Goal: Book appointment/travel/reservation

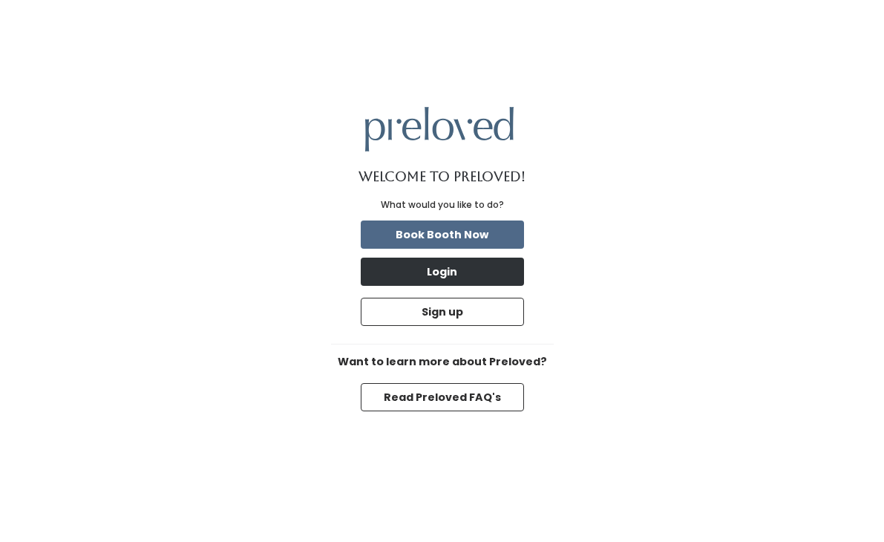
click at [469, 269] on button "Login" at bounding box center [442, 272] width 163 height 28
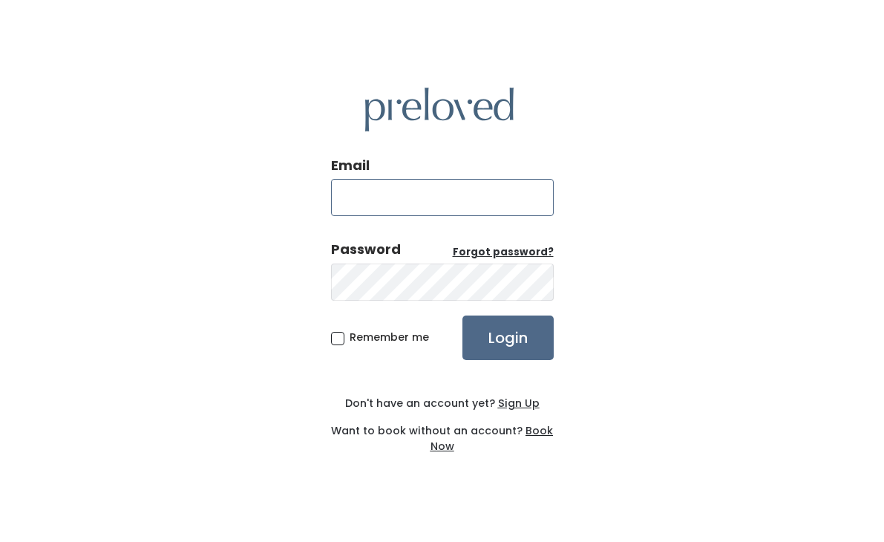
type input "emmasorensen@mac.com"
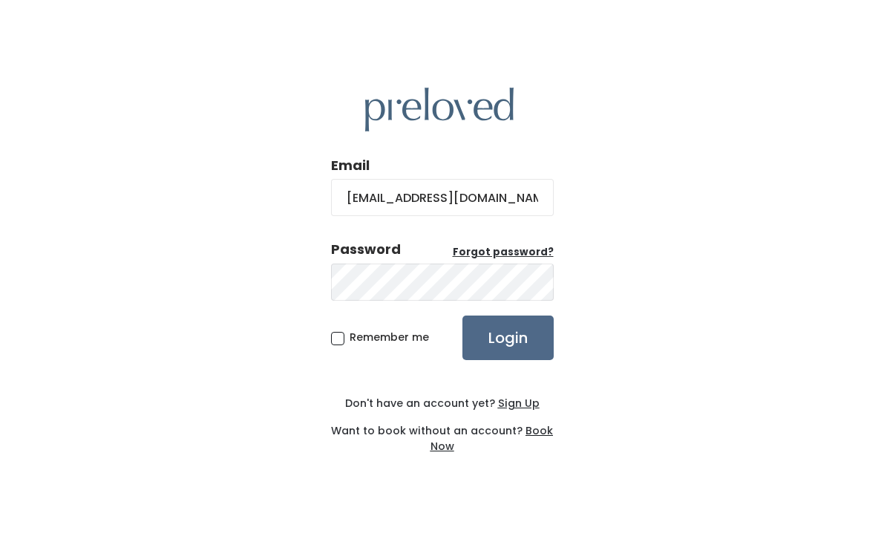
click at [350, 343] on span "Remember me" at bounding box center [389, 337] width 79 height 15
click at [350, 339] on input "Remember me" at bounding box center [355, 335] width 10 height 10
checkbox input "true"
click at [518, 339] on input "Login" at bounding box center [508, 338] width 91 height 45
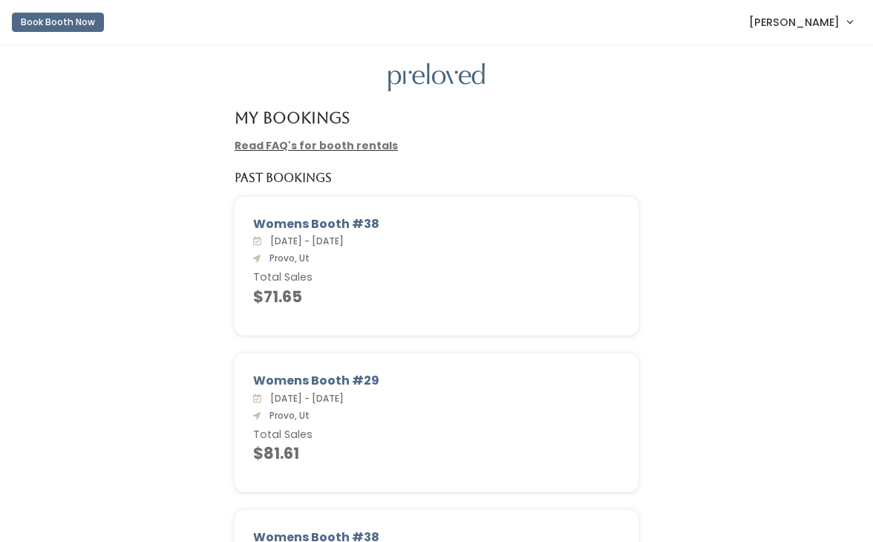
click at [71, 25] on button "Book Booth Now" at bounding box center [58, 22] width 92 height 19
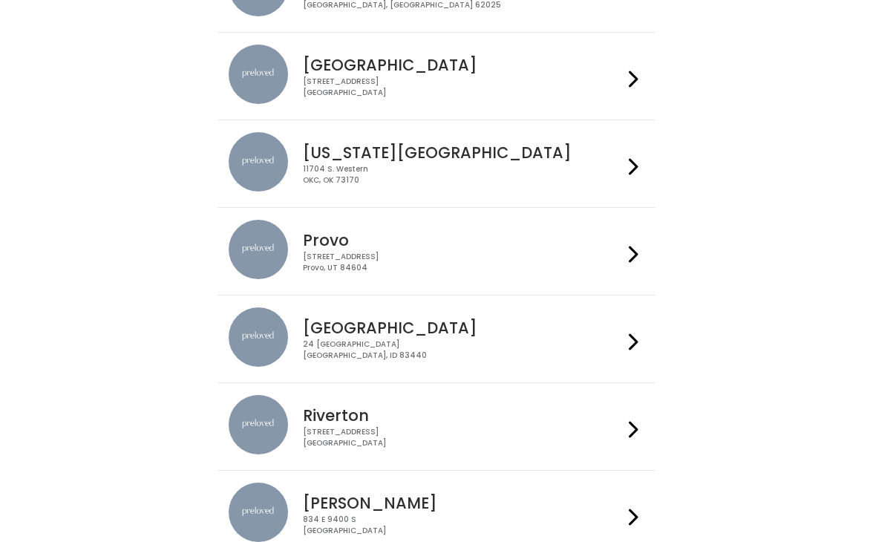
scroll to position [295, 0]
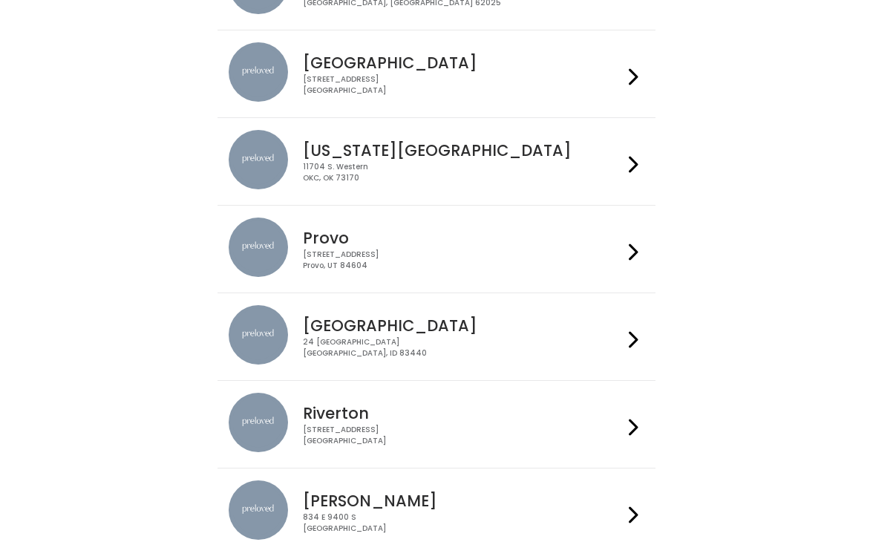
click at [523, 256] on div "230 W Cougar Blvd Provo, UT 84604" at bounding box center [462, 260] width 319 height 22
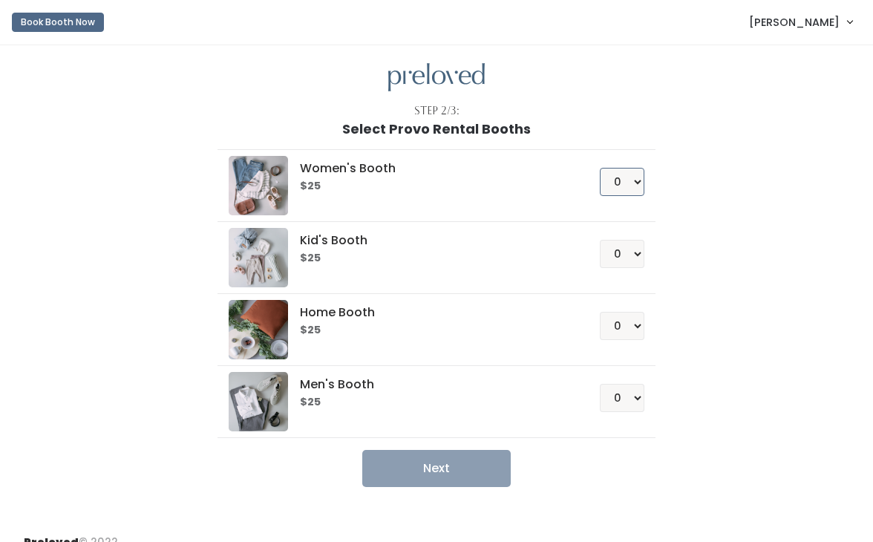
select select "1"
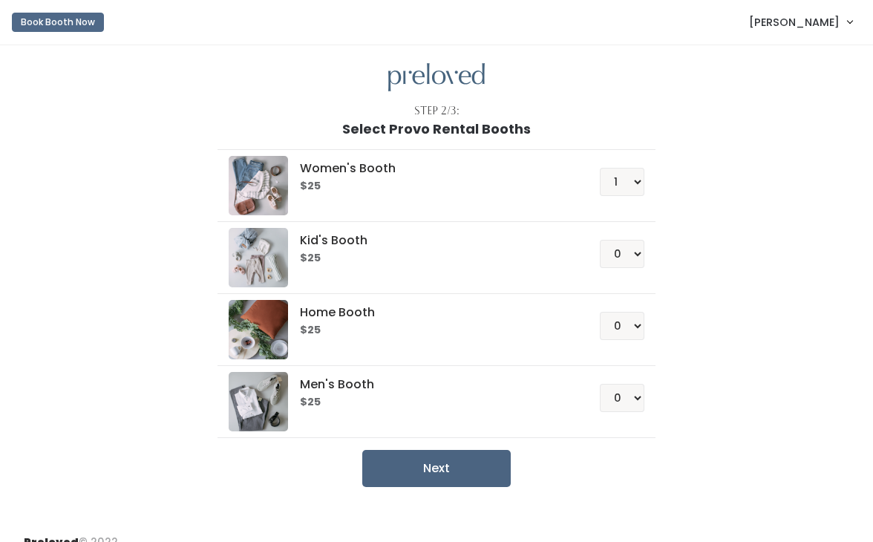
click at [427, 458] on button "Next" at bounding box center [436, 468] width 148 height 37
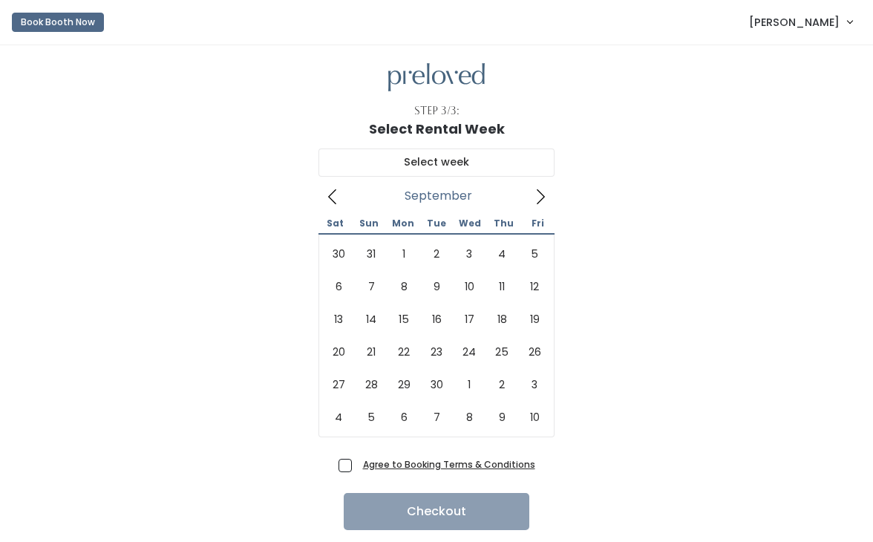
click at [540, 200] on icon at bounding box center [540, 197] width 16 height 16
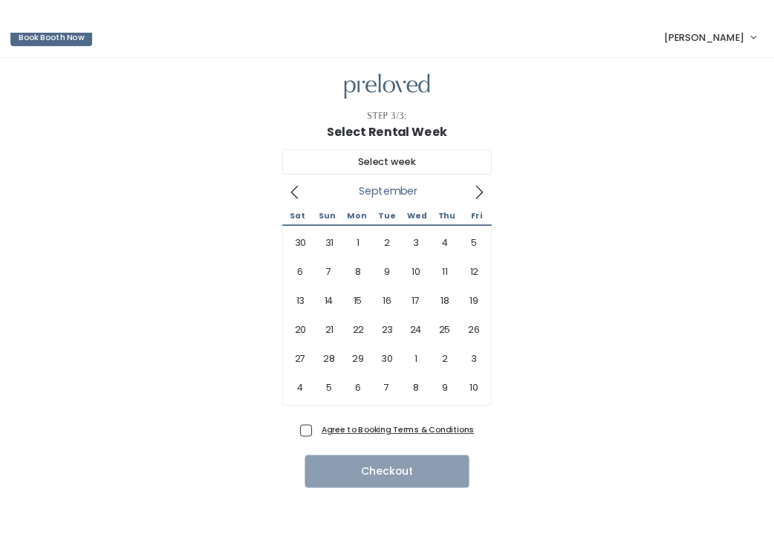
scroll to position [22, 0]
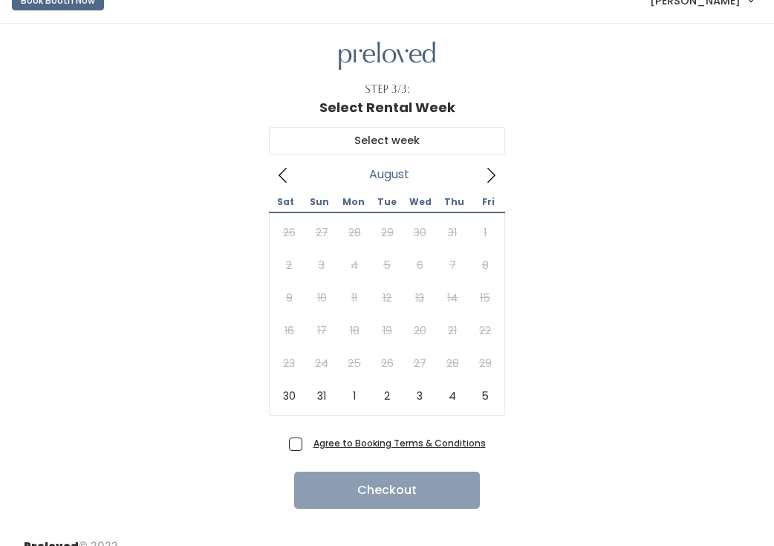
click at [277, 176] on icon at bounding box center [283, 175] width 16 height 16
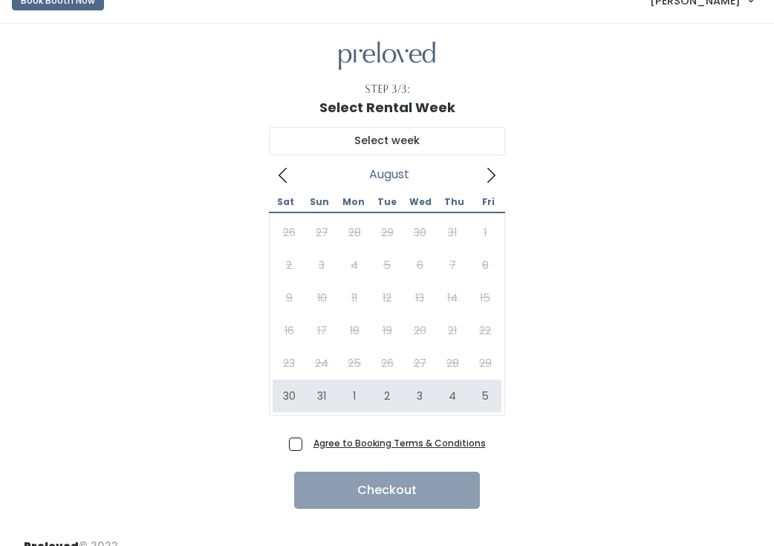
click at [496, 172] on icon at bounding box center [491, 175] width 16 height 16
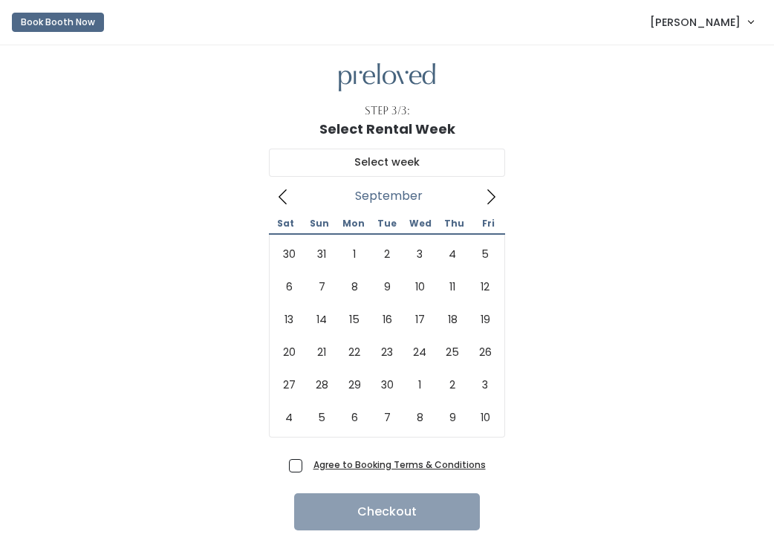
scroll to position [0, 0]
